Goal: Task Accomplishment & Management: Use online tool/utility

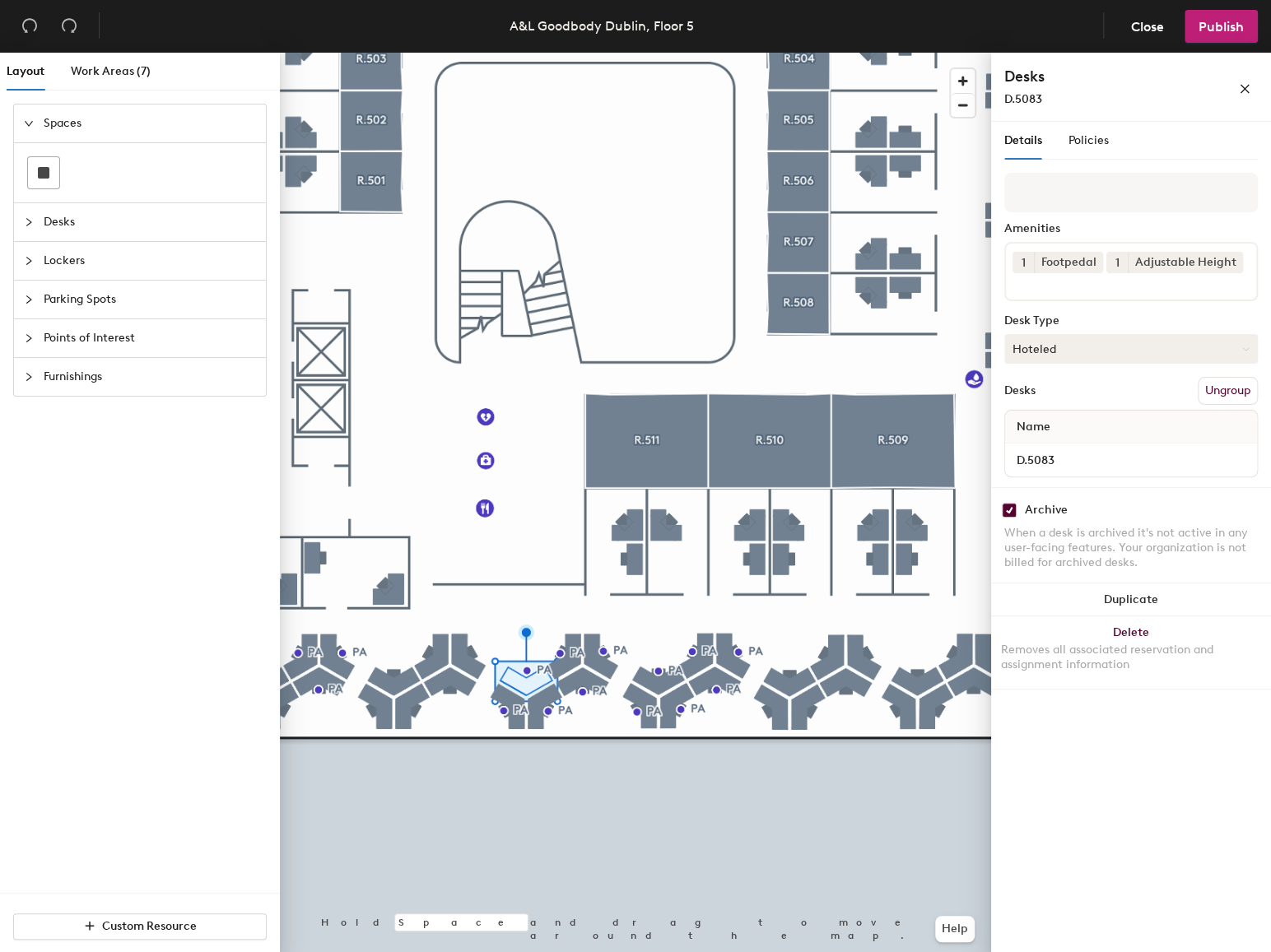
click at [1169, 357] on button "Hoteled" at bounding box center [1131, 349] width 253 height 30
click at [1048, 444] on div "Hoteled" at bounding box center [1087, 449] width 165 height 25
drag, startPoint x: 1009, startPoint y: 514, endPoint x: 1031, endPoint y: 551, distance: 43.0
click at [1008, 514] on input "checkbox" at bounding box center [1009, 510] width 15 height 15
checkbox input "false"
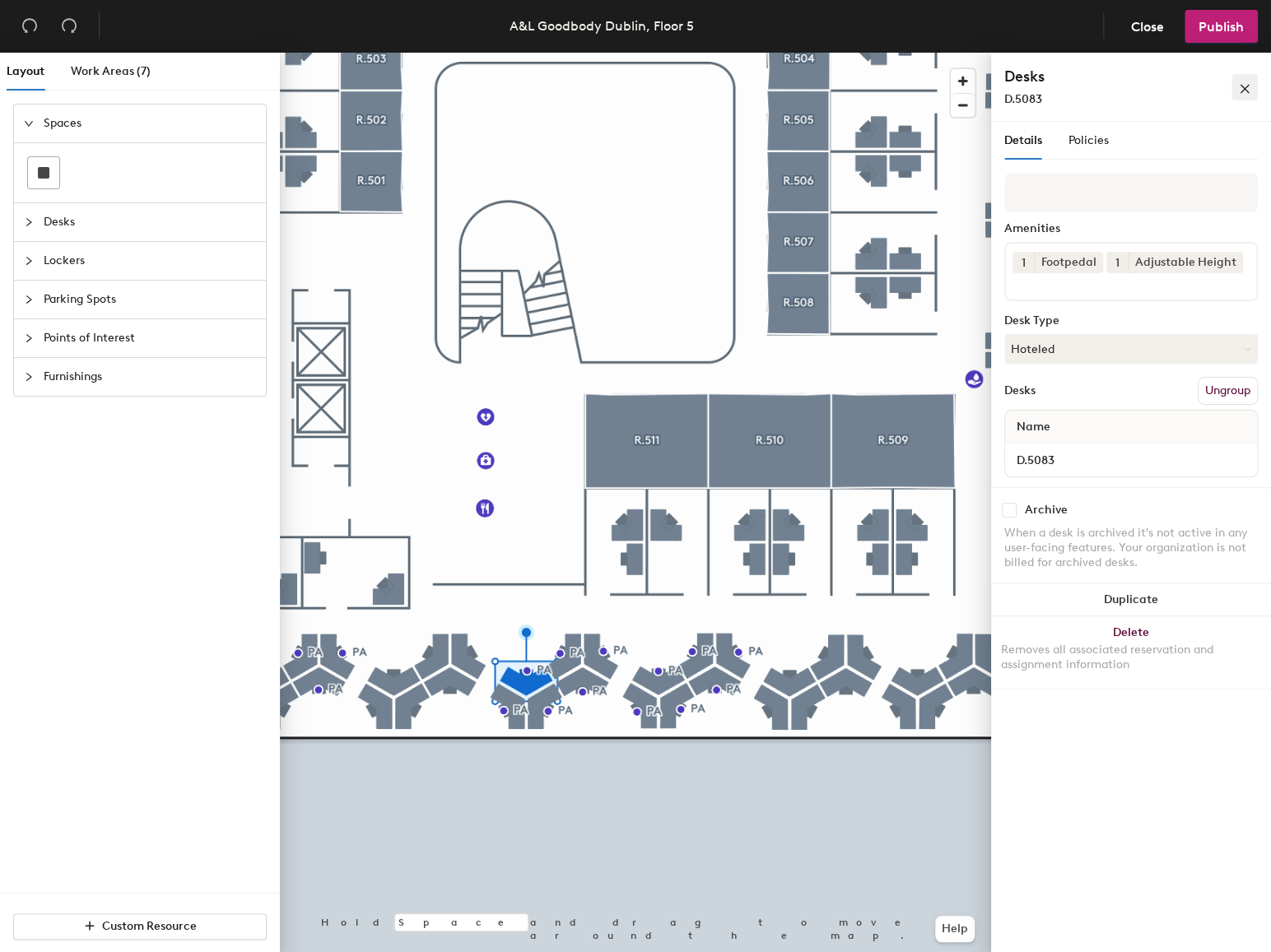
click at [1244, 84] on icon "close" at bounding box center [1245, 88] width 11 height 11
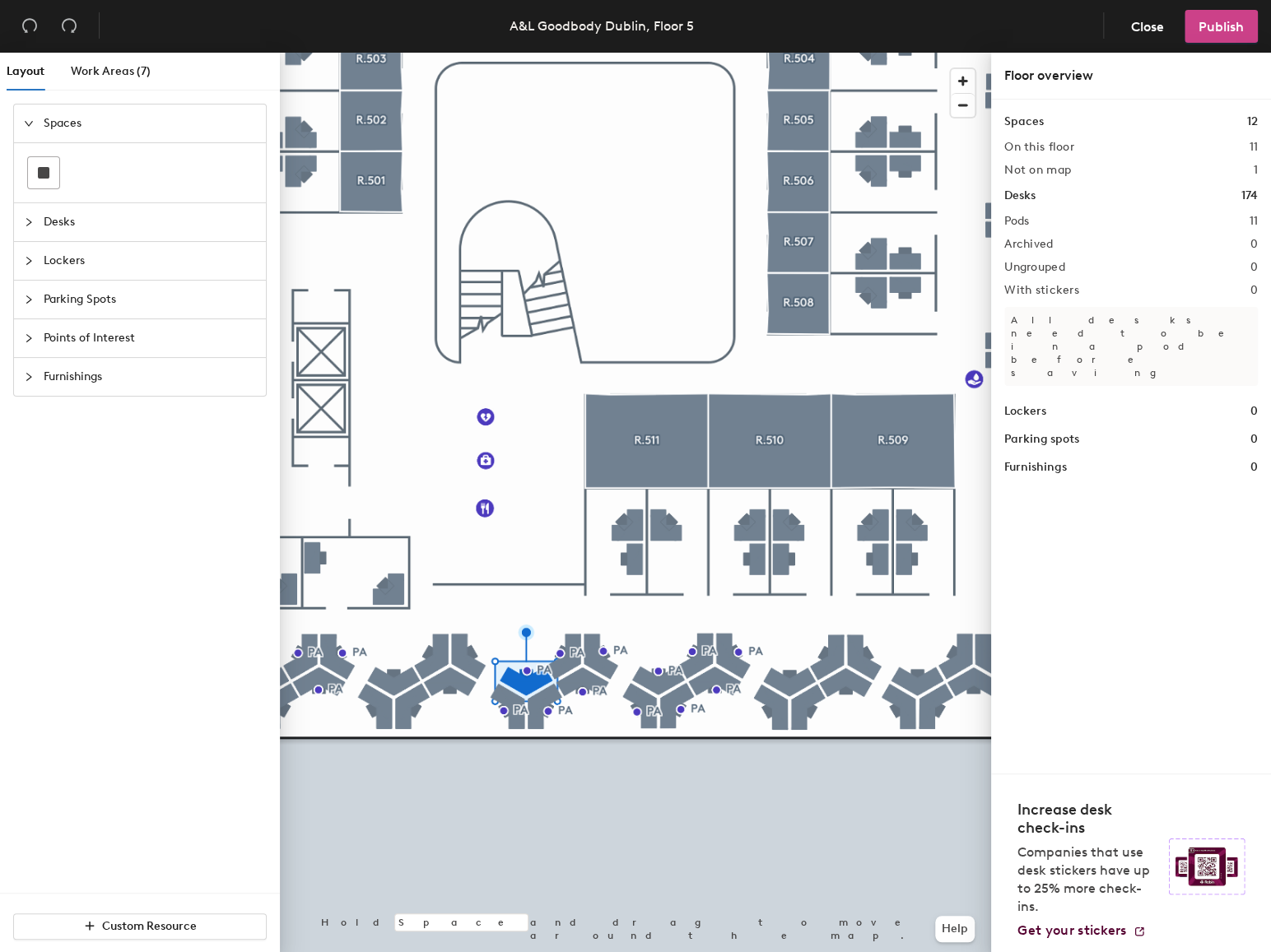
click at [1222, 31] on span "Publish" at bounding box center [1221, 26] width 46 height 16
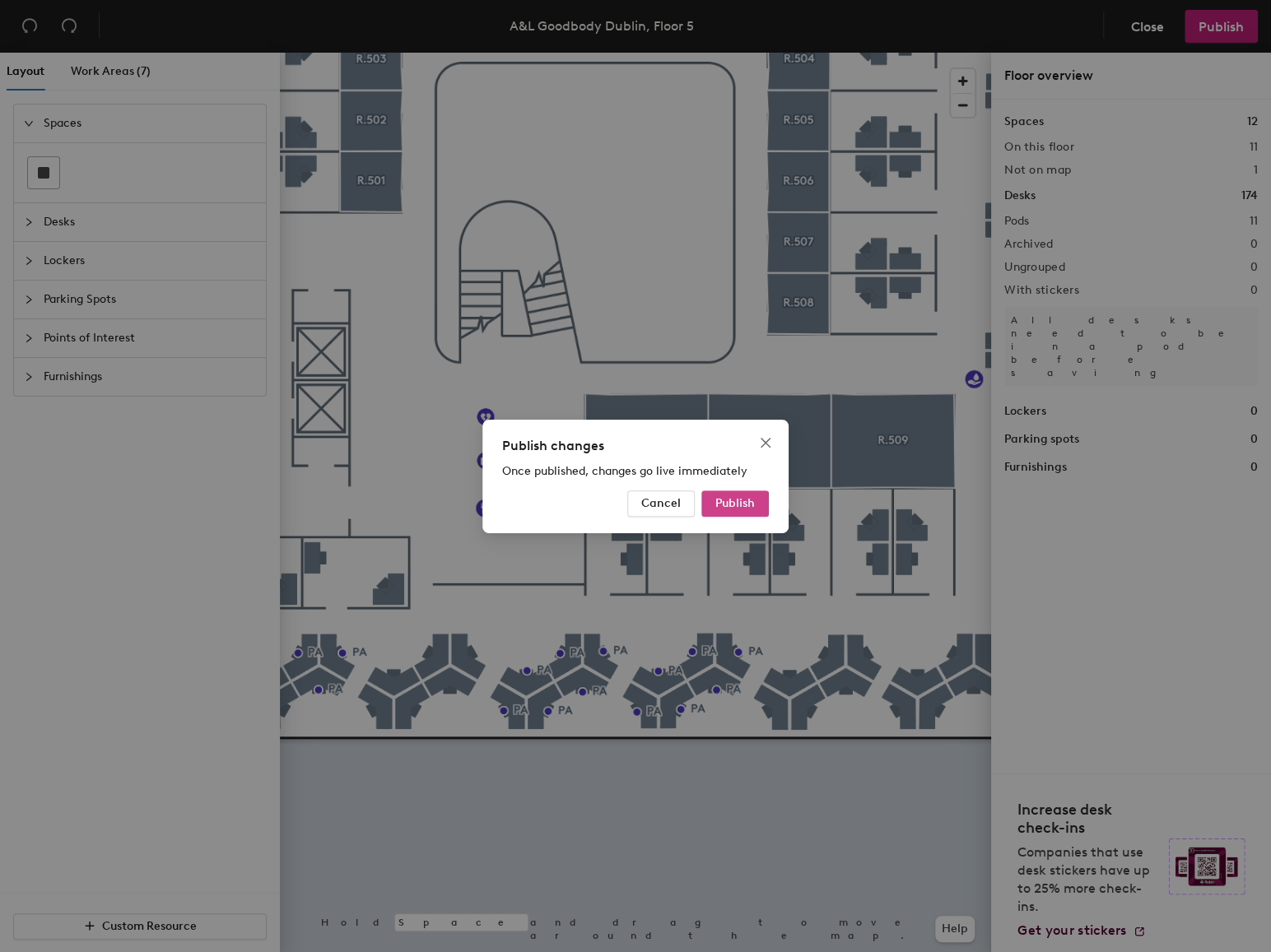
click at [752, 510] on span "Publish" at bounding box center [735, 503] width 39 height 14
